Goal: Information Seeking & Learning: Learn about a topic

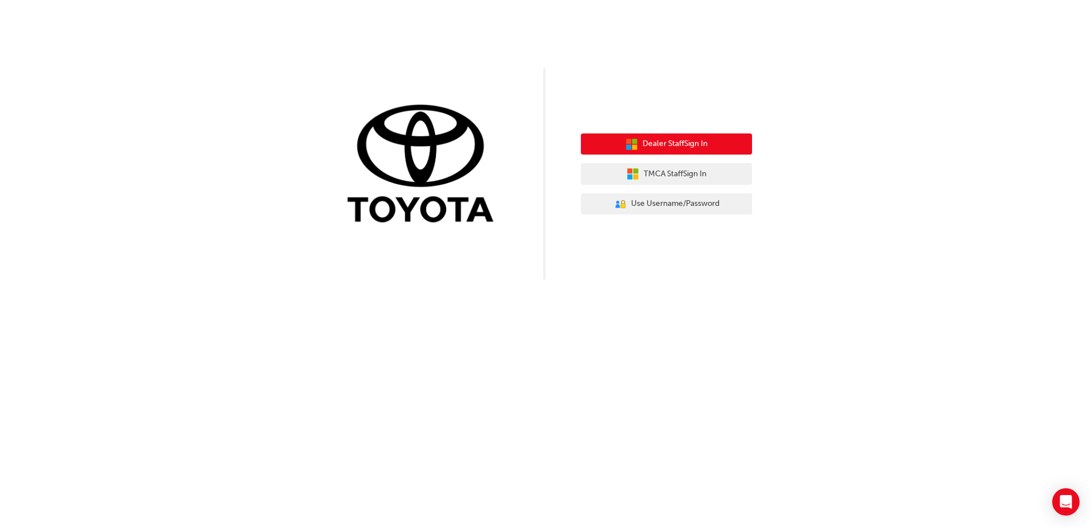
click at [674, 147] on span "Dealer Staff Sign In" at bounding box center [674, 143] width 65 height 13
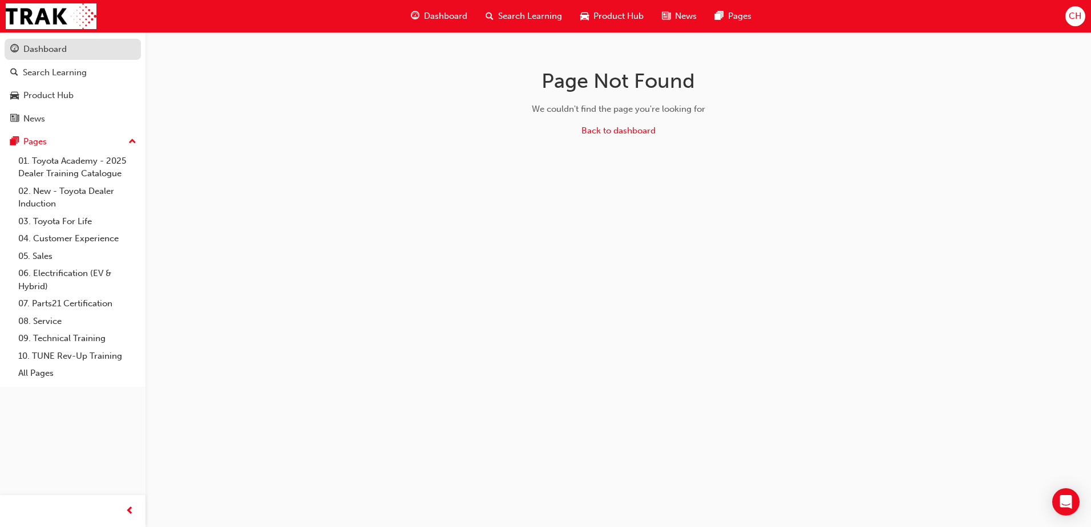
click at [30, 50] on div "Dashboard" at bounding box center [44, 49] width 43 height 13
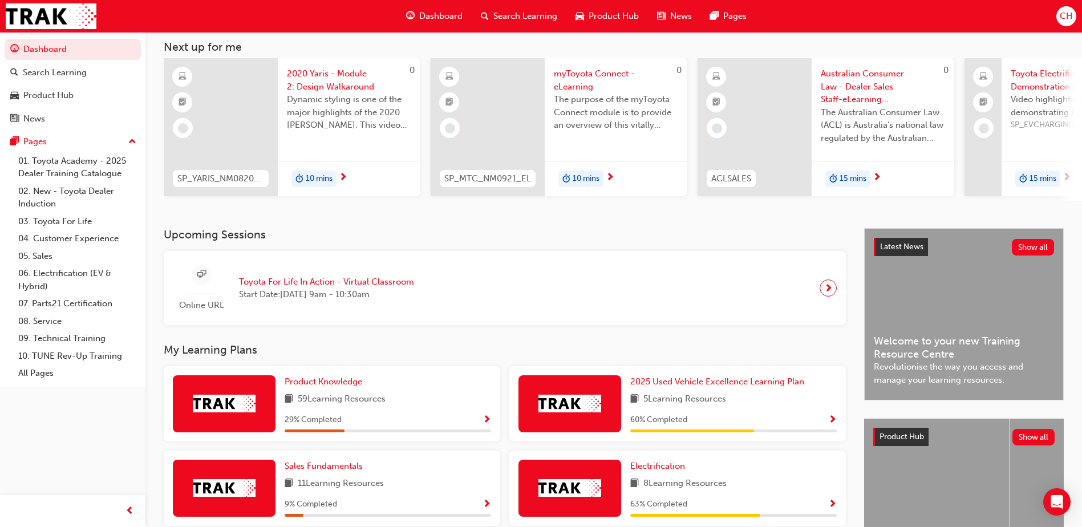
scroll to position [46, 0]
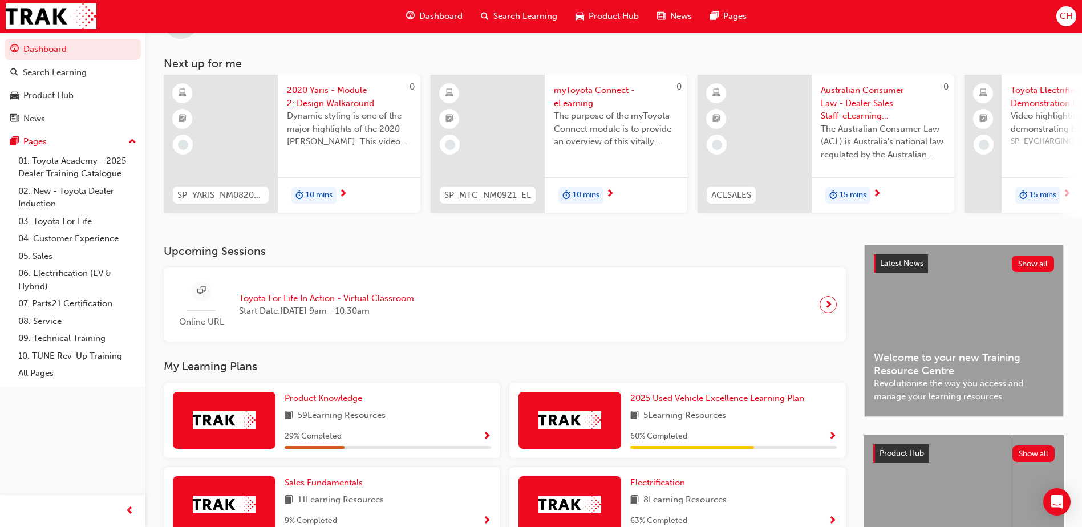
click at [487, 436] on span "Show Progress" at bounding box center [487, 437] width 9 height 10
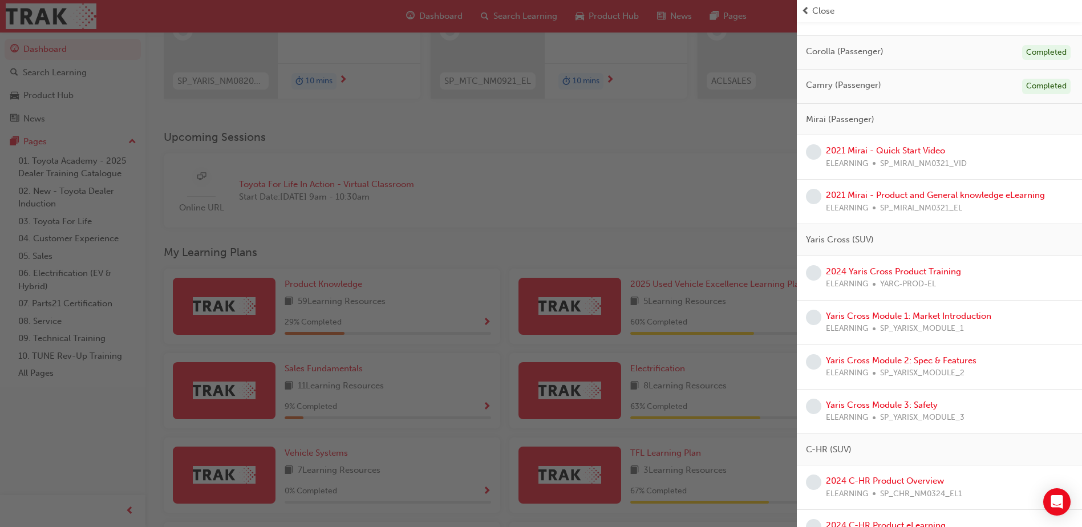
scroll to position [228, 0]
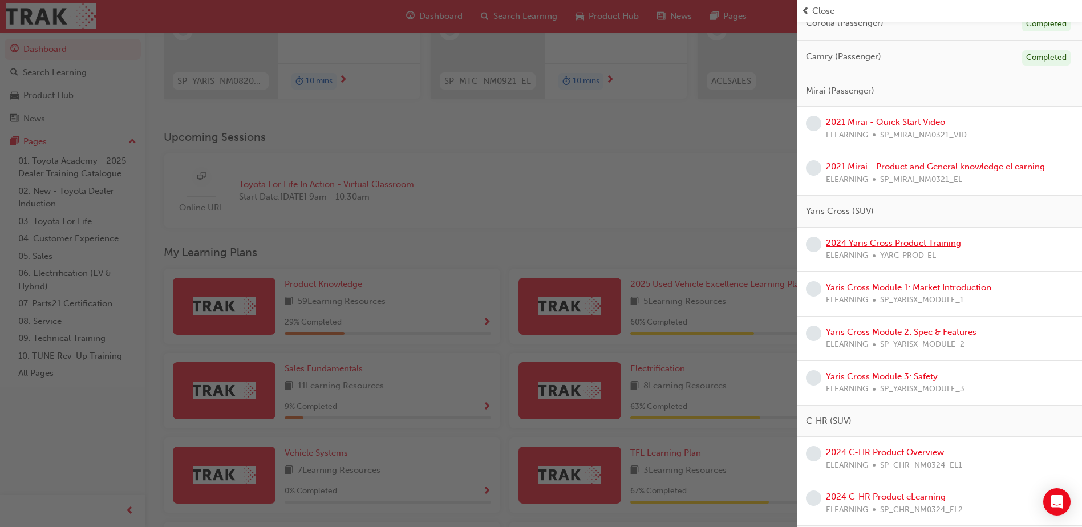
click at [912, 239] on link "2024 Yaris Cross Product Training" at bounding box center [893, 243] width 135 height 10
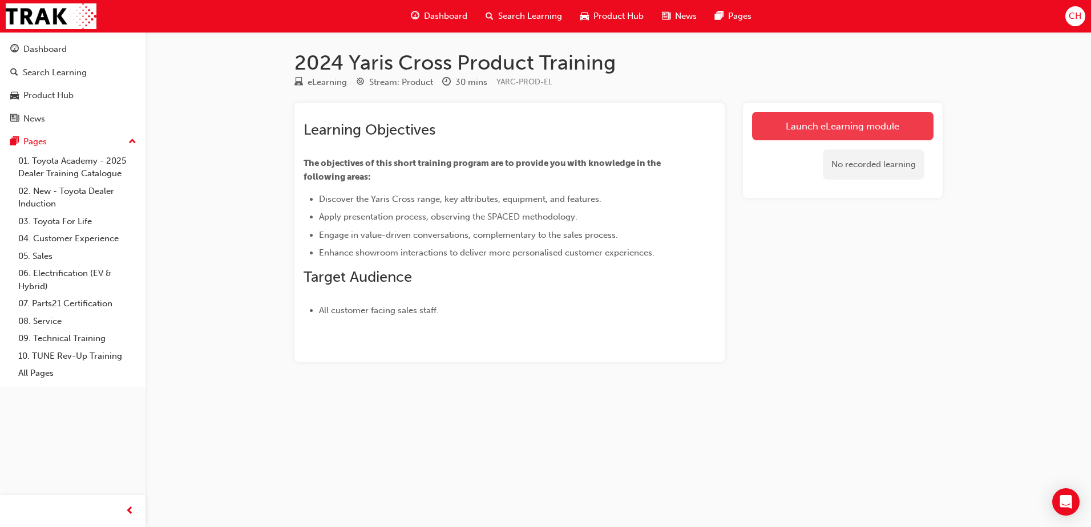
click at [791, 123] on link "Launch eLearning module" at bounding box center [842, 126] width 181 height 29
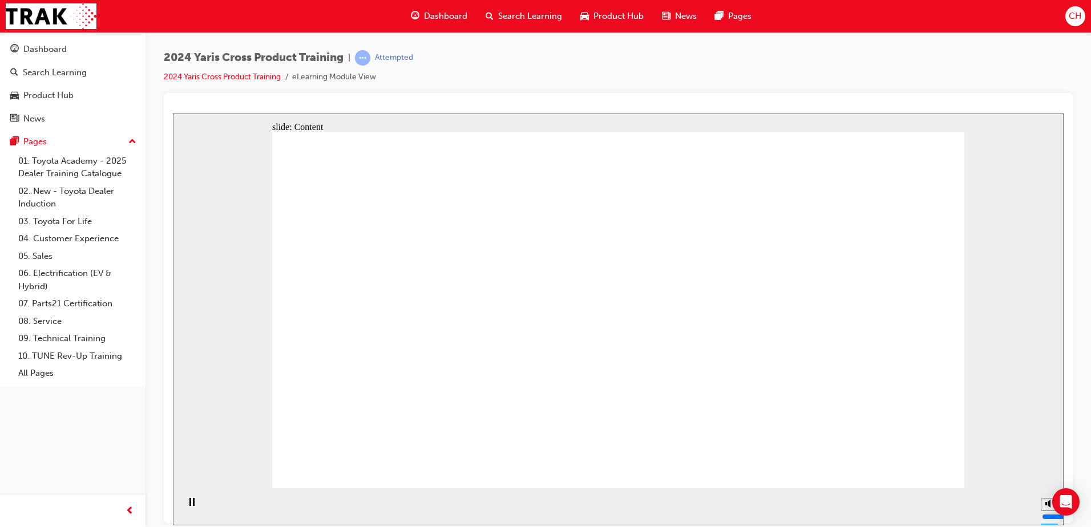
drag, startPoint x: 381, startPoint y: 342, endPoint x: 388, endPoint y: 340, distance: 7.2
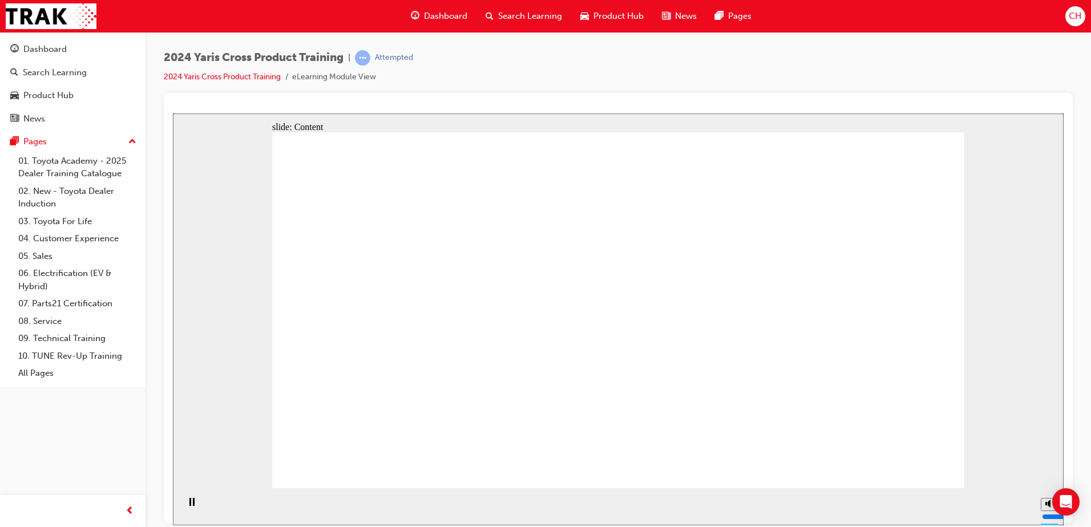
drag, startPoint x: 806, startPoint y: 395, endPoint x: 812, endPoint y: 398, distance: 6.7
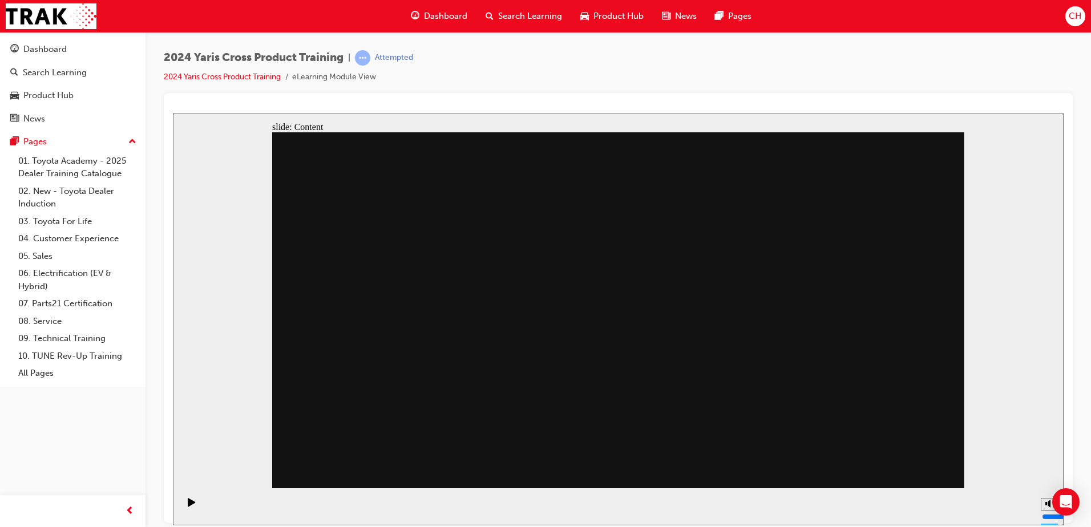
drag, startPoint x: 895, startPoint y: 460, endPoint x: 880, endPoint y: 454, distance: 16.3
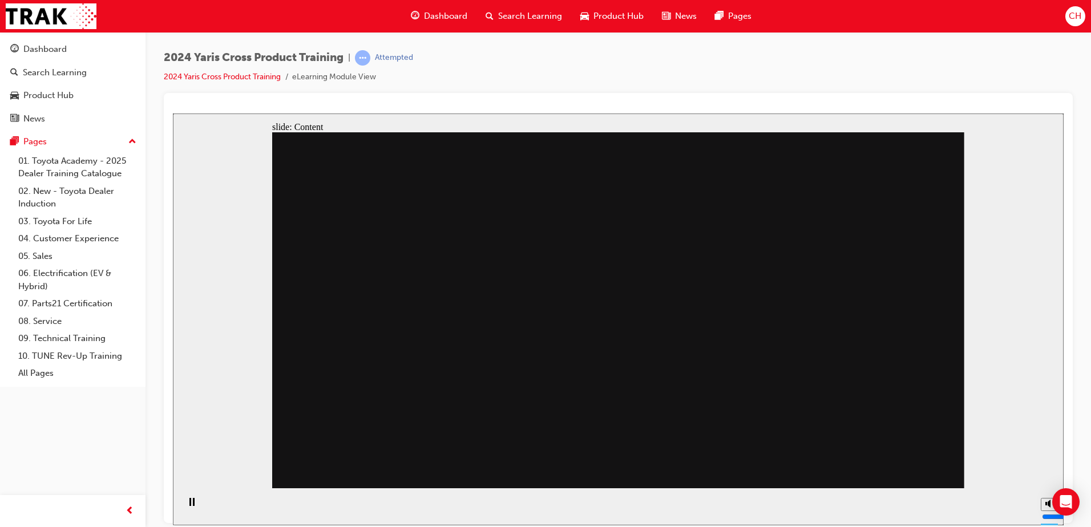
drag, startPoint x: 609, startPoint y: 346, endPoint x: 620, endPoint y: 307, distance: 40.4
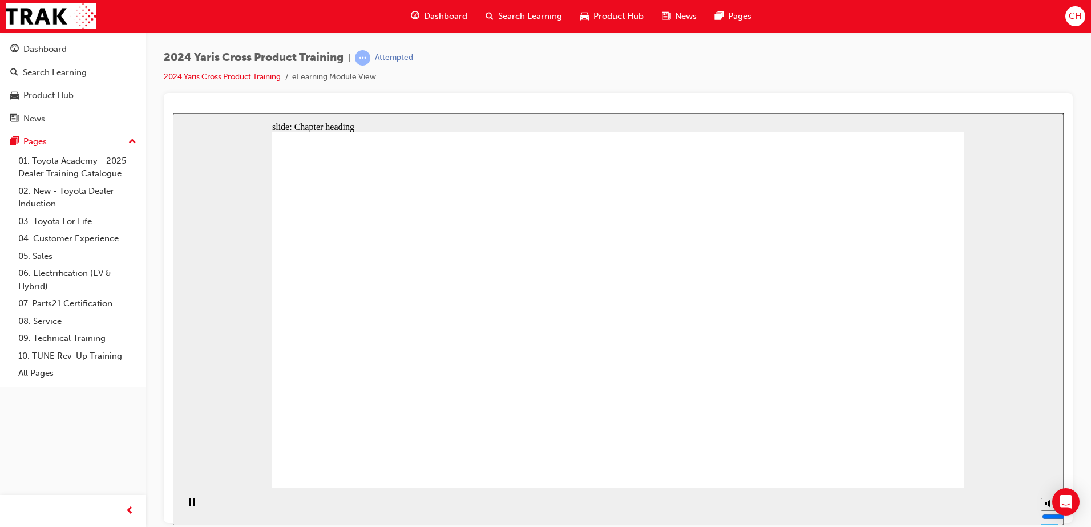
drag, startPoint x: 819, startPoint y: 404, endPoint x: 802, endPoint y: 401, distance: 18.0
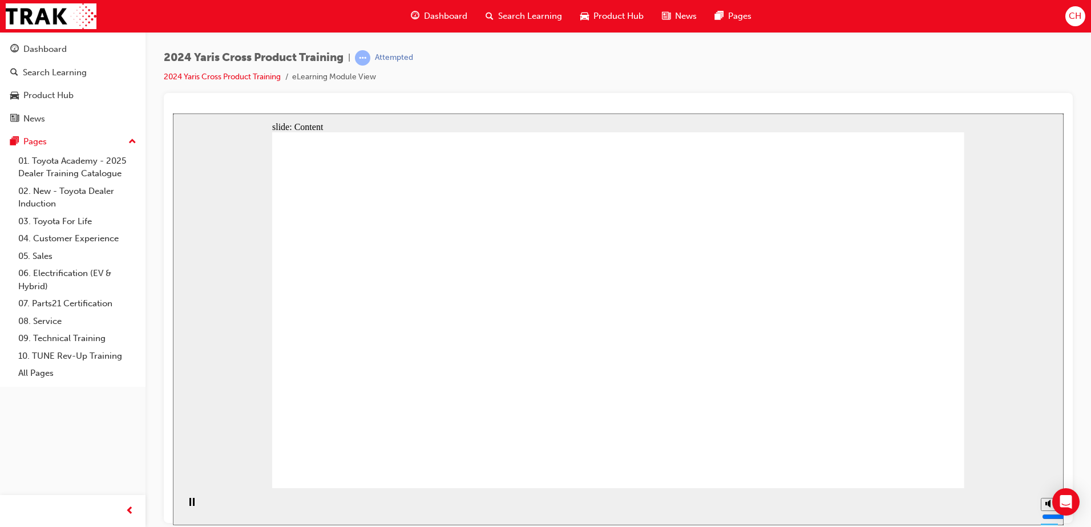
drag, startPoint x: 515, startPoint y: 246, endPoint x: 522, endPoint y: 248, distance: 7.6
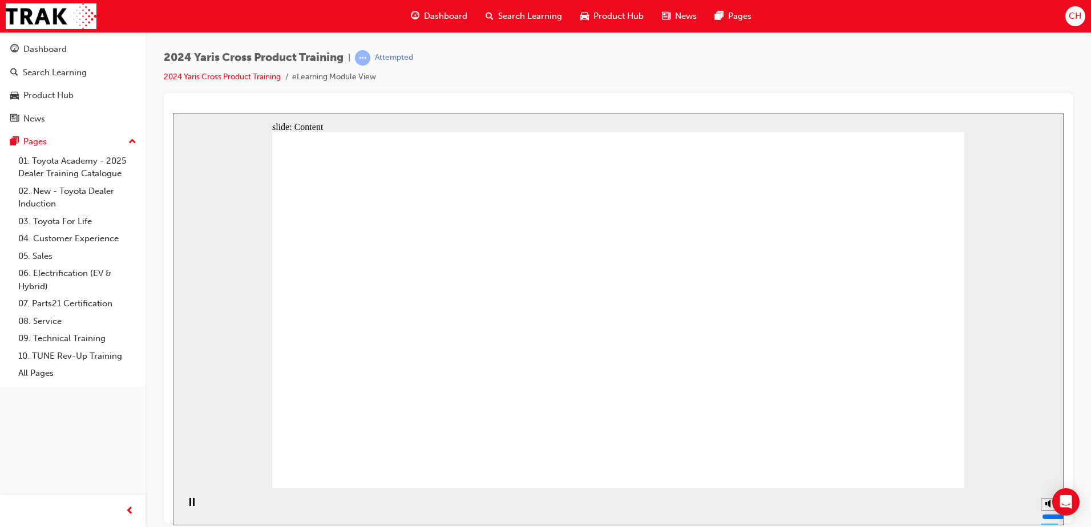
drag, startPoint x: 529, startPoint y: 380, endPoint x: 528, endPoint y: 369, distance: 11.4
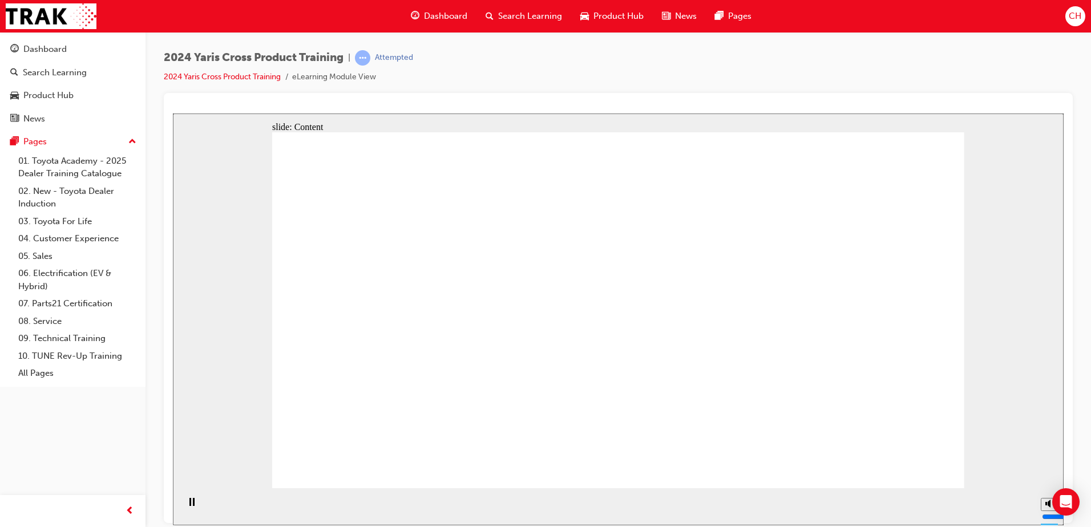
drag, startPoint x: 430, startPoint y: 271, endPoint x: 436, endPoint y: 272, distance: 5.7
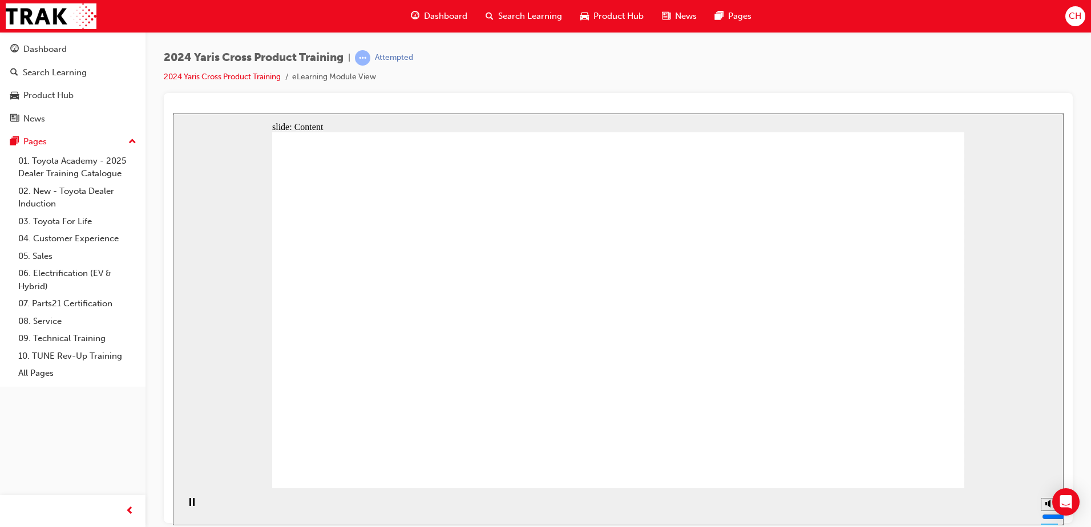
drag, startPoint x: 655, startPoint y: 230, endPoint x: 753, endPoint y: 305, distance: 123.2
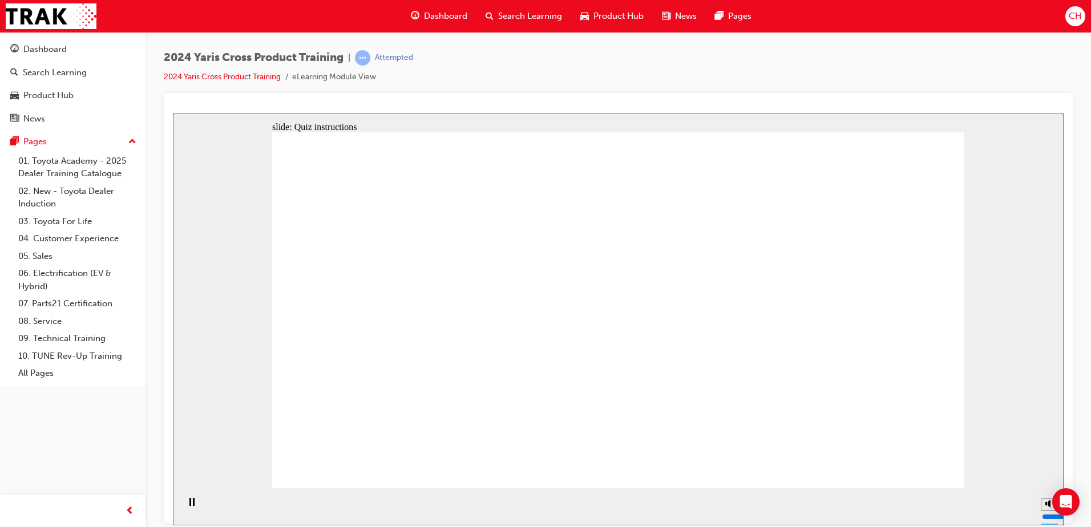
drag, startPoint x: 295, startPoint y: 253, endPoint x: 475, endPoint y: 274, distance: 180.9
drag, startPoint x: 491, startPoint y: 265, endPoint x: 394, endPoint y: 250, distance: 98.6
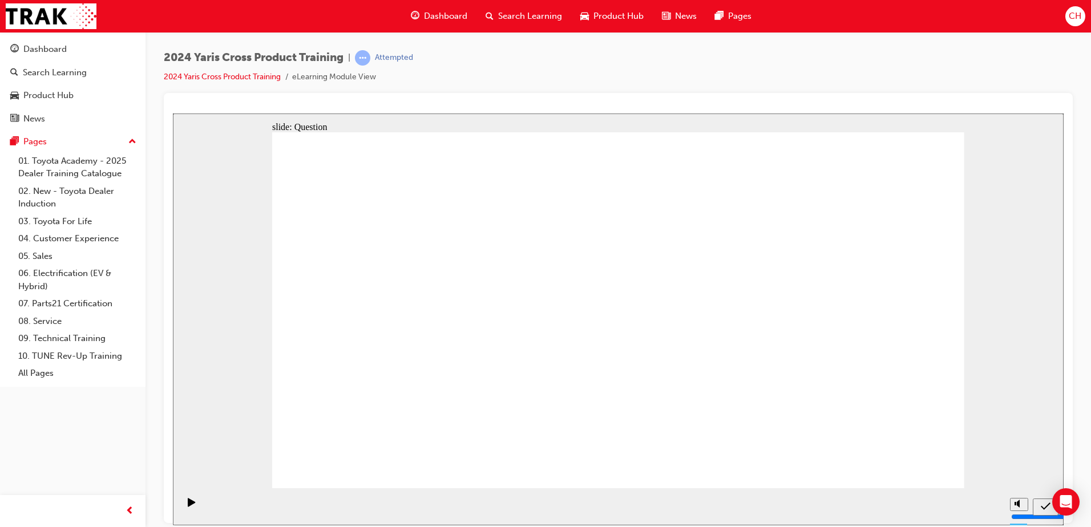
drag, startPoint x: 397, startPoint y: 250, endPoint x: 420, endPoint y: 266, distance: 28.2
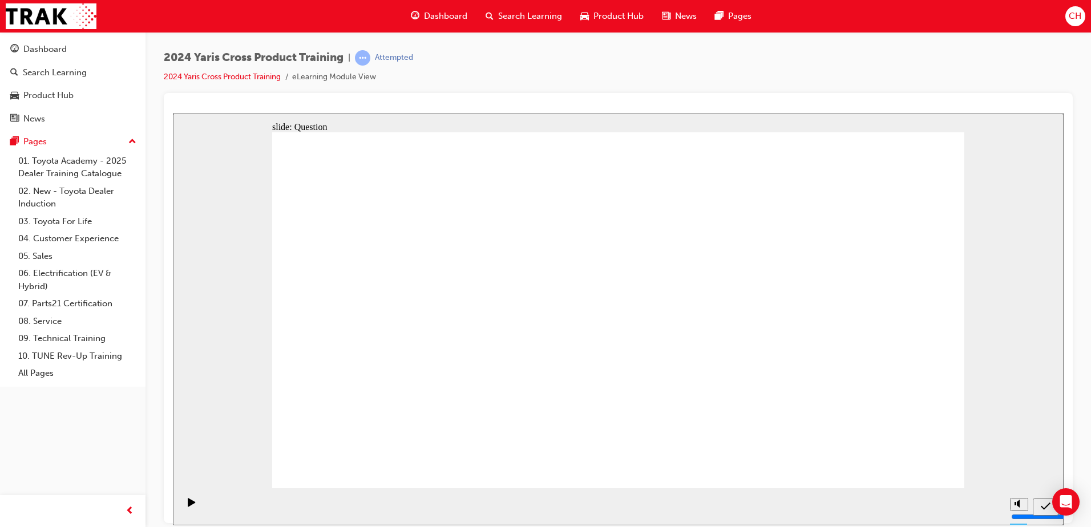
radio input "true"
drag, startPoint x: 617, startPoint y: 380, endPoint x: 618, endPoint y: 387, distance: 7.4
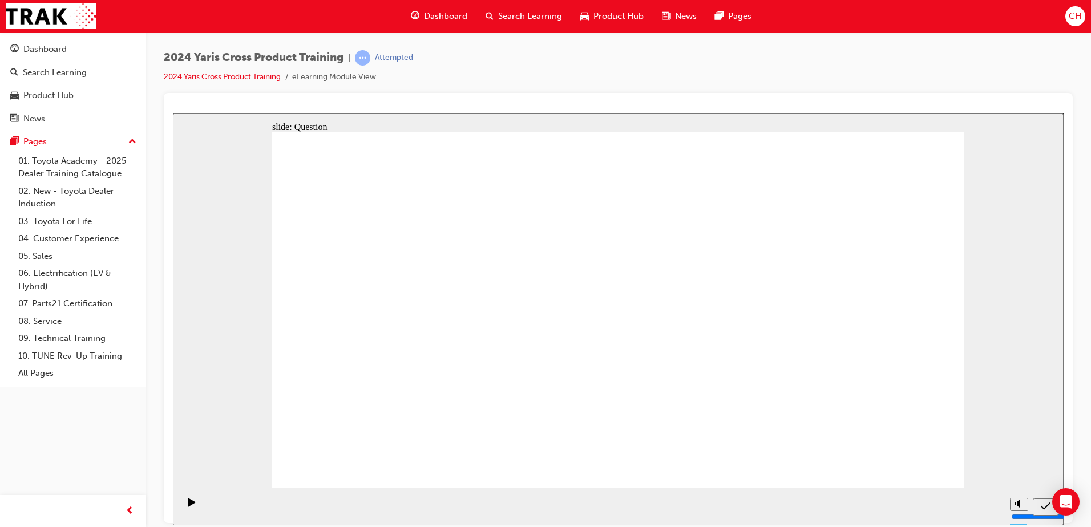
radio input "true"
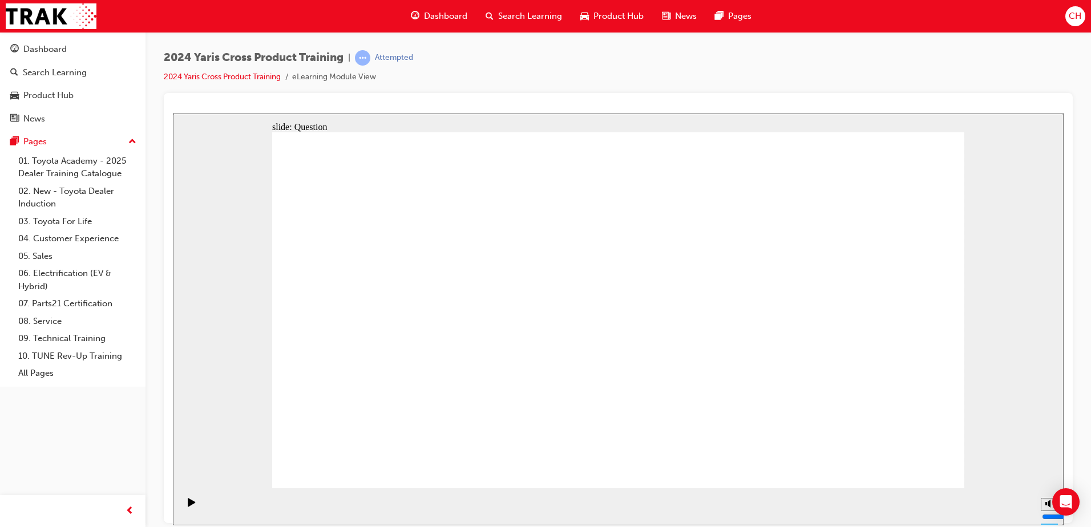
checkbox input "true"
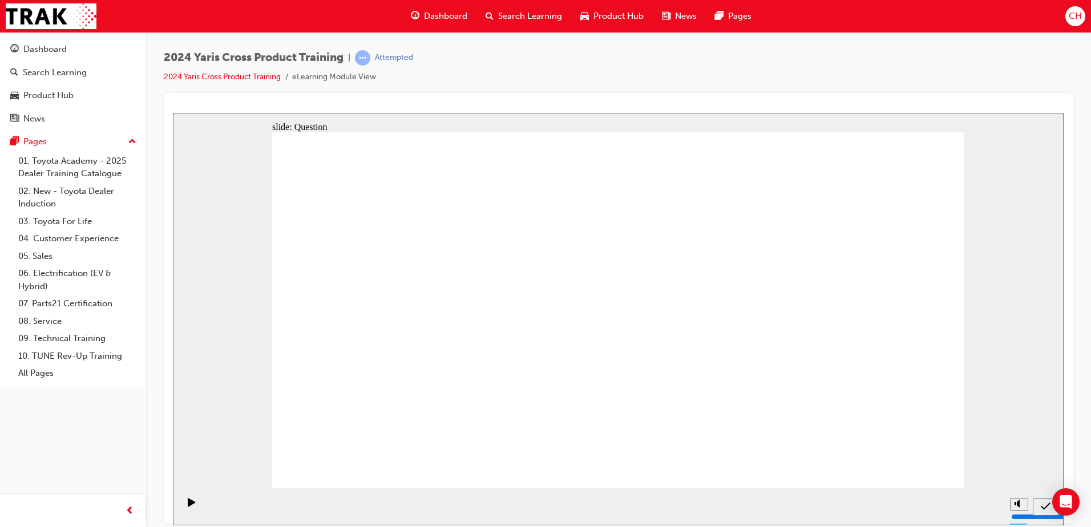
radio input "true"
drag, startPoint x: 816, startPoint y: 438, endPoint x: 819, endPoint y: 407, distance: 30.9
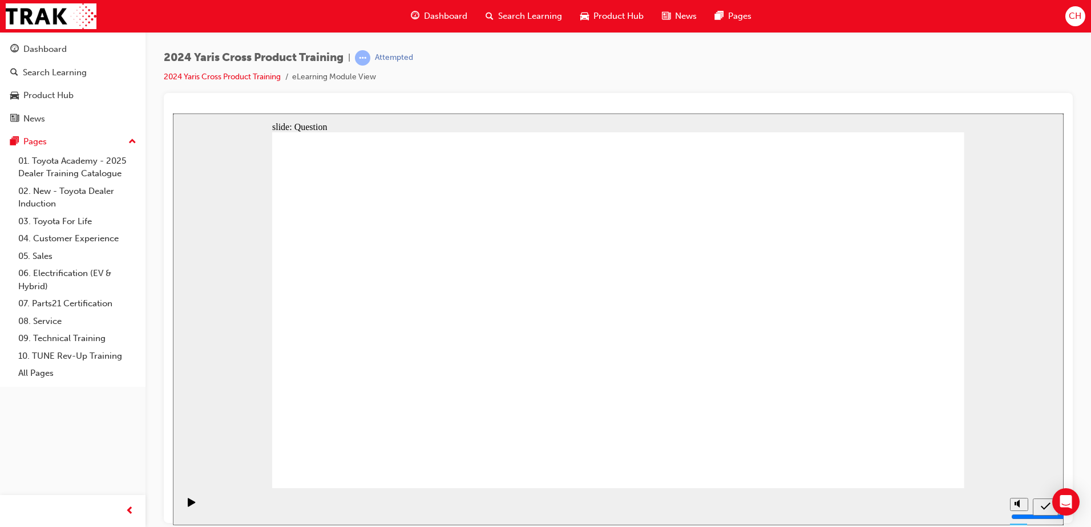
drag, startPoint x: 835, startPoint y: 276, endPoint x: 548, endPoint y: 403, distance: 313.9
drag, startPoint x: 693, startPoint y: 287, endPoint x: 448, endPoint y: 414, distance: 275.3
drag, startPoint x: 569, startPoint y: 278, endPoint x: 815, endPoint y: 374, distance: 264.6
drag, startPoint x: 412, startPoint y: 312, endPoint x: 686, endPoint y: 405, distance: 288.6
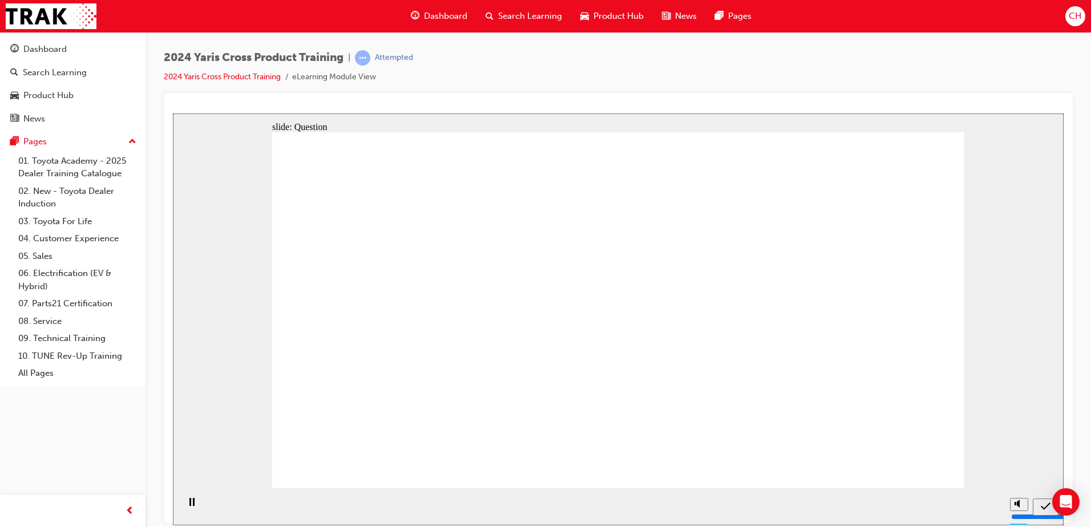
radio input "true"
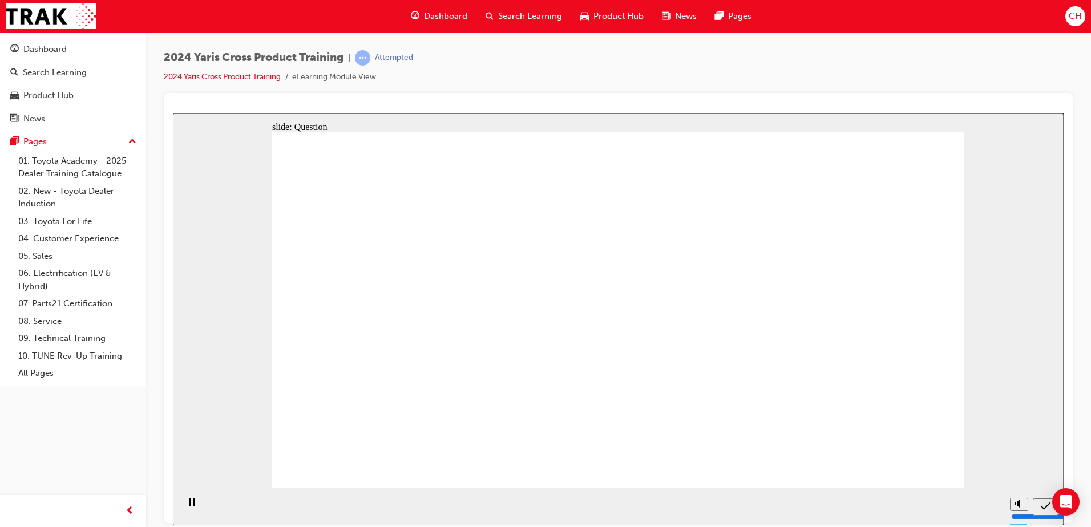
drag, startPoint x: 665, startPoint y: 299, endPoint x: 676, endPoint y: 281, distance: 21.2
checkbox input "true"
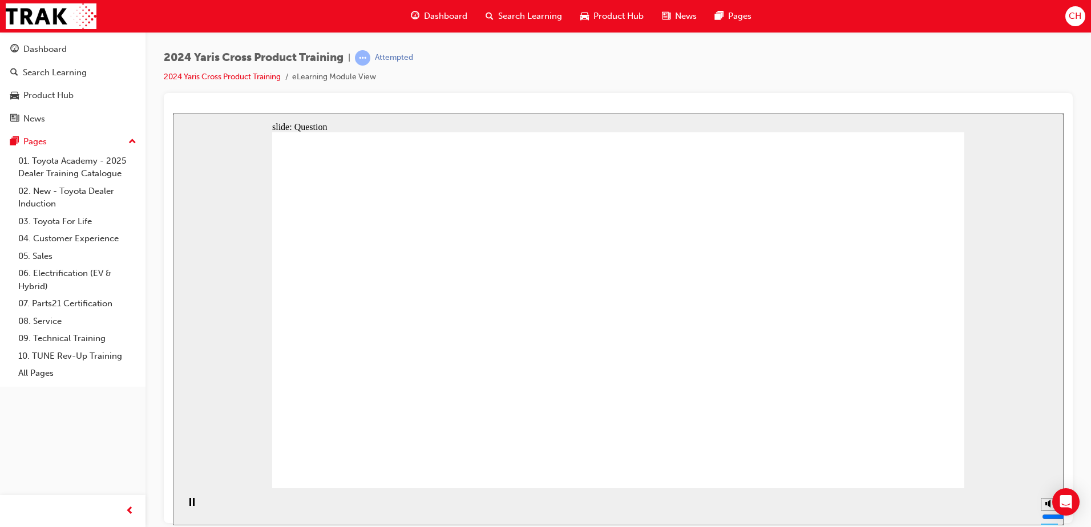
checkbox input "true"
radio input "true"
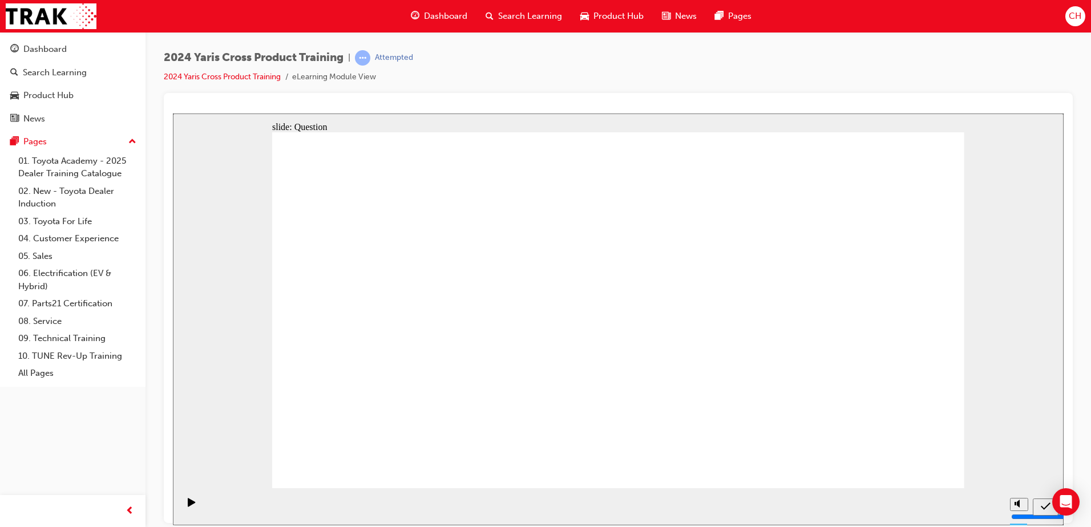
drag, startPoint x: 693, startPoint y: 289, endPoint x: 404, endPoint y: 404, distance: 310.6
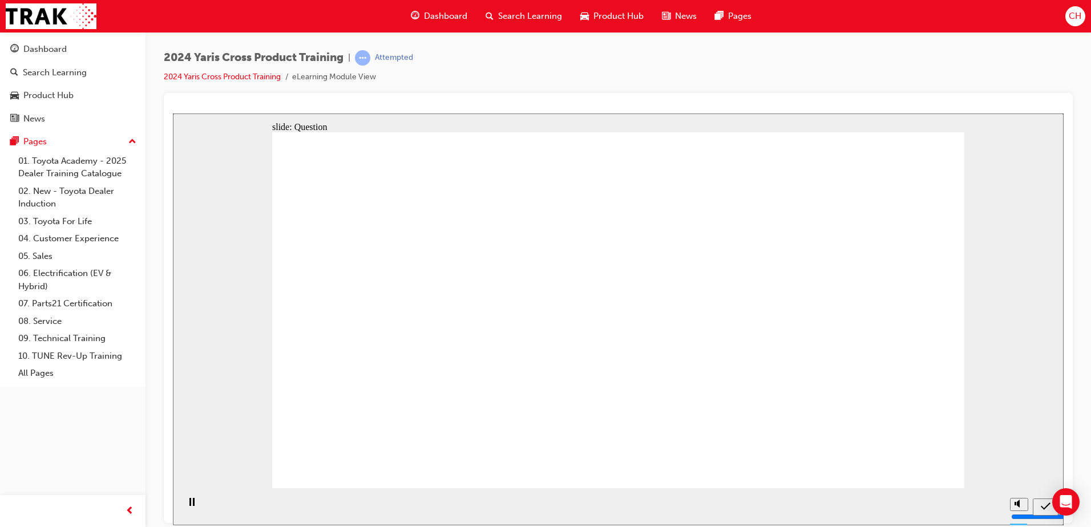
drag, startPoint x: 835, startPoint y: 280, endPoint x: 529, endPoint y: 401, distance: 329.0
drag, startPoint x: 437, startPoint y: 307, endPoint x: 659, endPoint y: 406, distance: 243.6
drag, startPoint x: 538, startPoint y: 290, endPoint x: 842, endPoint y: 420, distance: 330.5
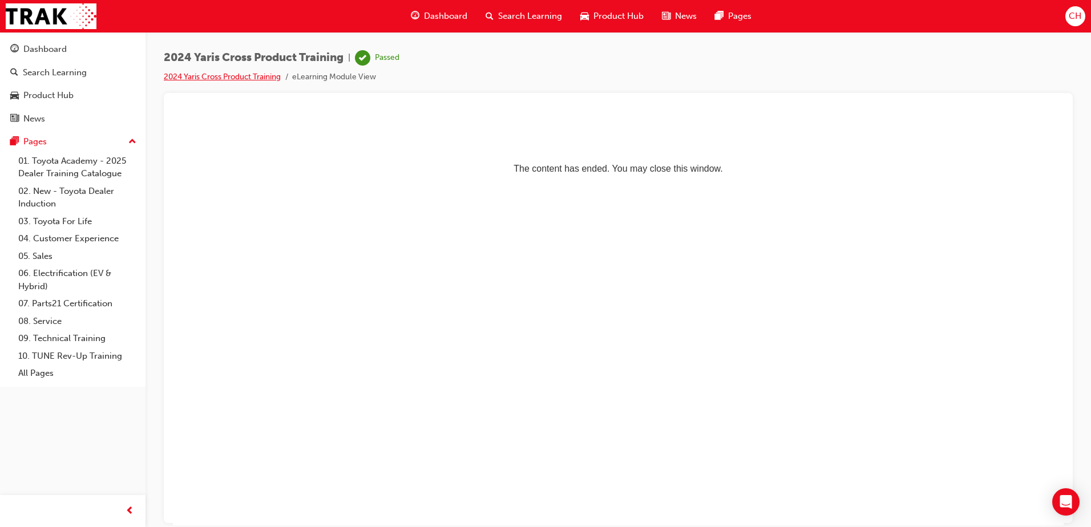
click at [252, 78] on link "2024 Yaris Cross Product Training" at bounding box center [222, 77] width 117 height 10
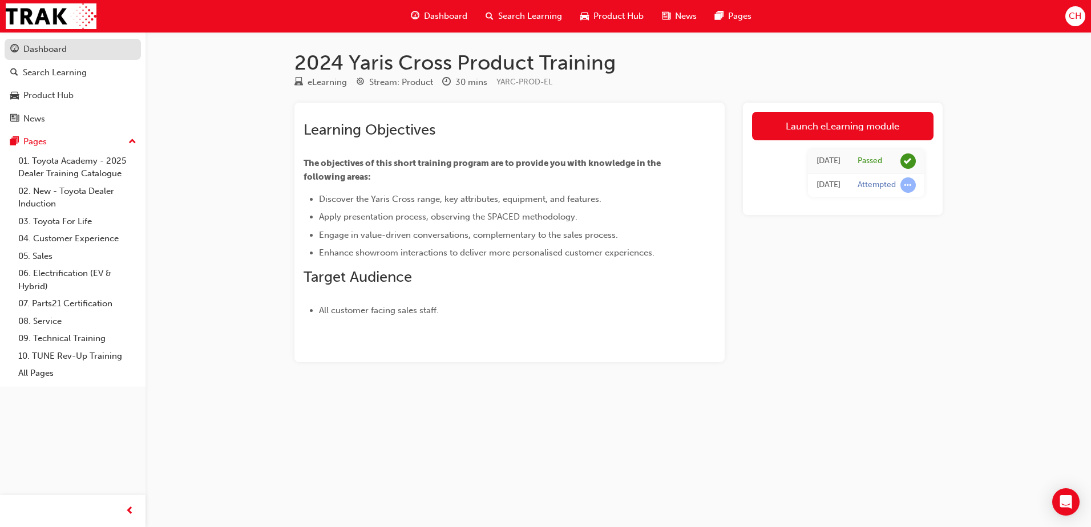
click at [61, 54] on div "Dashboard" at bounding box center [44, 49] width 43 height 13
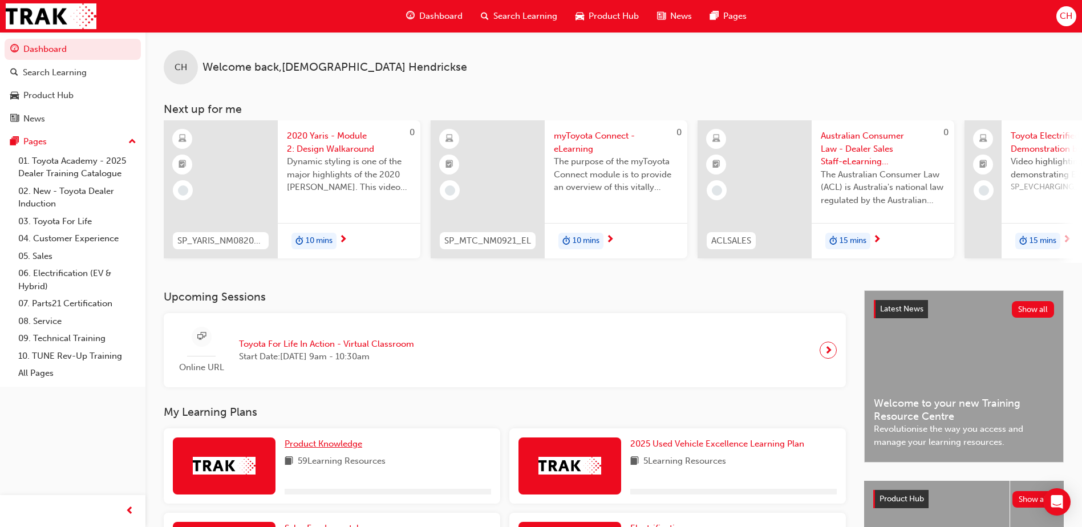
click at [346, 449] on span "Product Knowledge" at bounding box center [324, 444] width 78 height 10
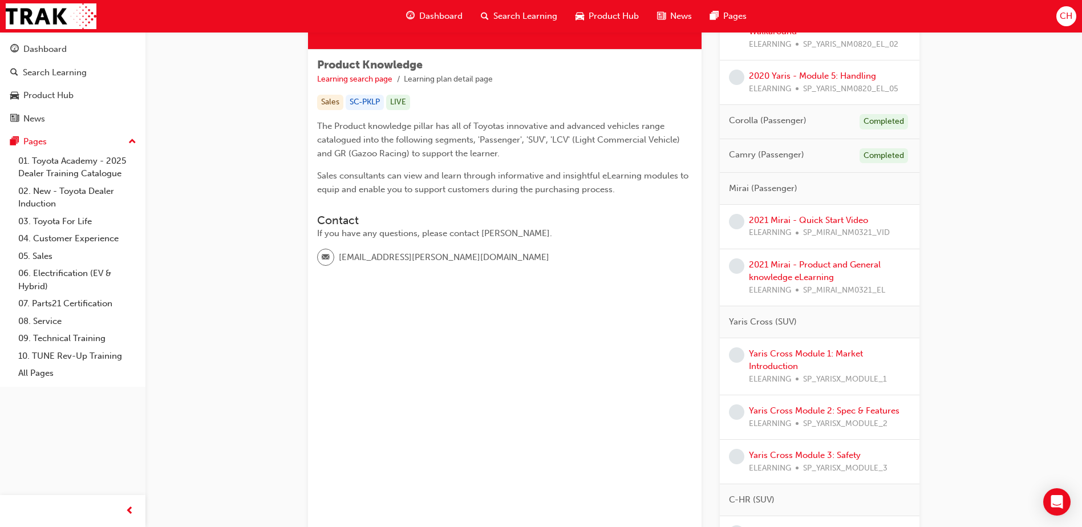
scroll to position [171, 0]
